Goal: Navigation & Orientation: Understand site structure

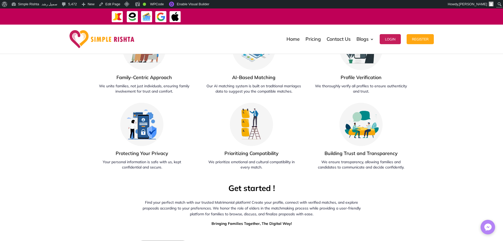
scroll to position [1539, 0]
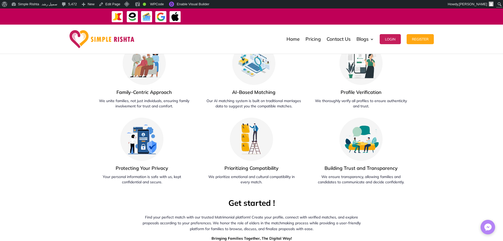
drag, startPoint x: 196, startPoint y: 130, endPoint x: 108, endPoint y: 128, distance: 87.7
copy strong "Upgrade to Premium"
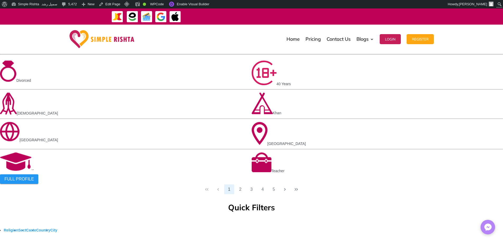
scroll to position [1222, 0]
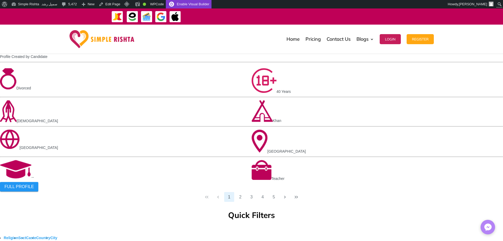
drag, startPoint x: 180, startPoint y: 4, endPoint x: 194, endPoint y: 7, distance: 13.8
click at [180, 4] on link "Enable Visual Builder" at bounding box center [188, 4] width 45 height 8
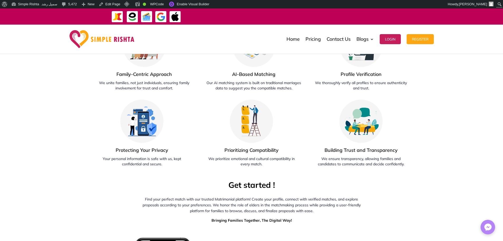
scroll to position [1477, 0]
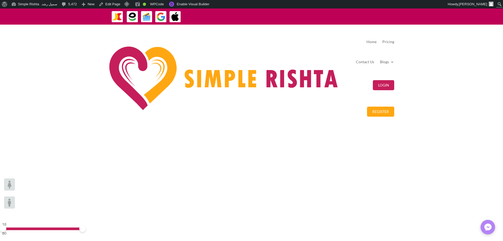
scroll to position [264, 0]
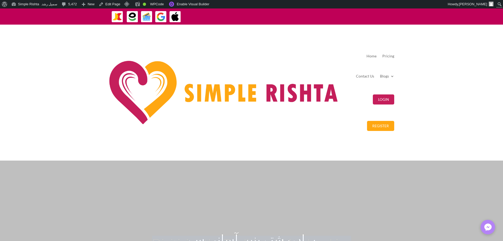
drag, startPoint x: 165, startPoint y: 114, endPoint x: 359, endPoint y: 114, distance: 193.8
click at [359, 237] on h1 "Digitizing the Traditional Matchmaking" at bounding box center [251, 244] width 372 height 15
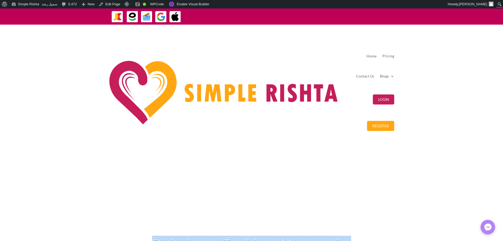
copy h1 "Digitizing the Traditional Matchmaking"
click at [197, 2] on link "Enable Visual Builder" at bounding box center [188, 4] width 45 height 8
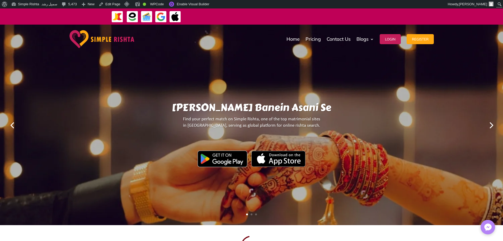
click at [494, 124] on link "Next" at bounding box center [491, 124] width 13 height 13
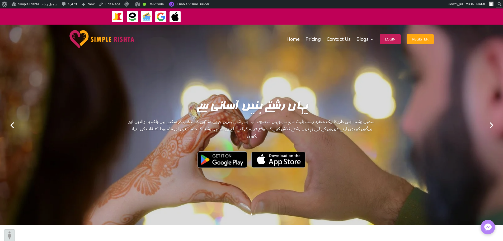
click at [494, 124] on link "Next" at bounding box center [491, 124] width 13 height 13
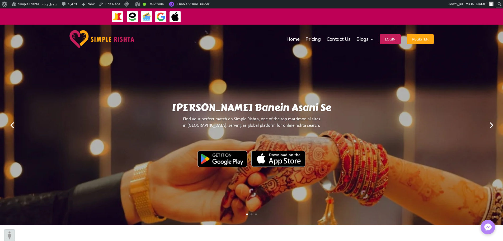
click at [491, 125] on link "Next" at bounding box center [491, 124] width 13 height 13
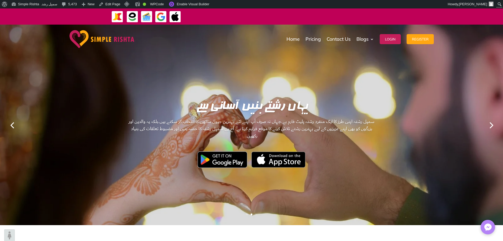
click at [491, 125] on link "Next" at bounding box center [491, 124] width 13 height 13
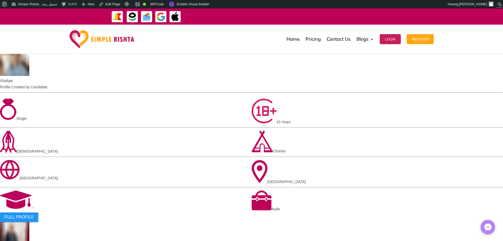
scroll to position [317, 0]
